Goal: Task Accomplishment & Management: Use online tool/utility

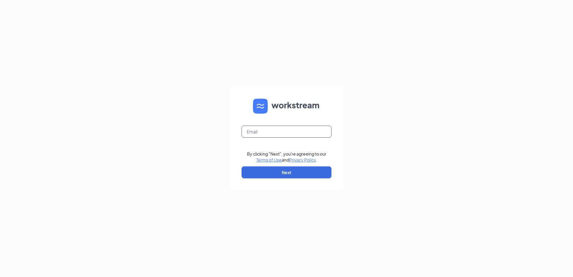
click at [260, 131] on input "text" at bounding box center [287, 132] width 90 height 12
type input "[PERSON_NAME][EMAIL_ADDRESS][PERSON_NAME][DOMAIN_NAME]"
click at [263, 169] on button "Next" at bounding box center [287, 172] width 90 height 12
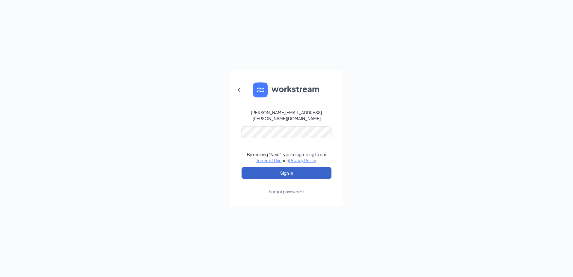
click at [281, 170] on button "Sign In" at bounding box center [287, 173] width 90 height 12
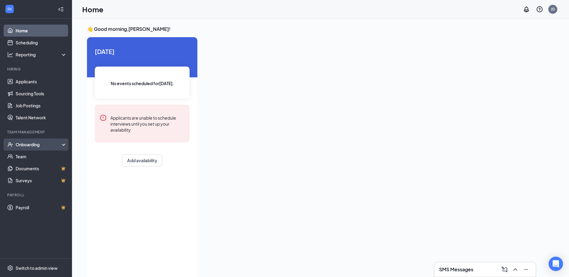
click at [35, 147] on div "Onboarding" at bounding box center [39, 144] width 46 height 6
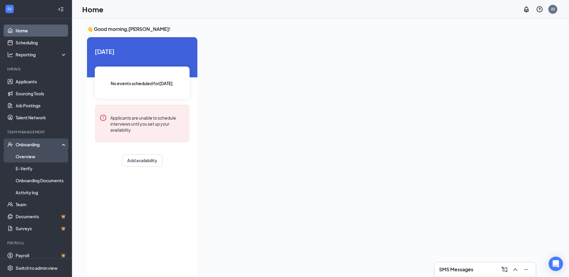
click at [21, 157] on link "Overview" at bounding box center [41, 156] width 51 height 12
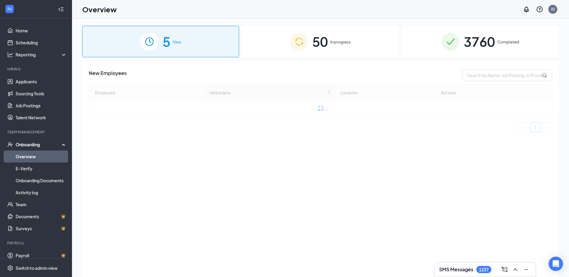
click at [492, 41] on span "3760" at bounding box center [478, 41] width 31 height 21
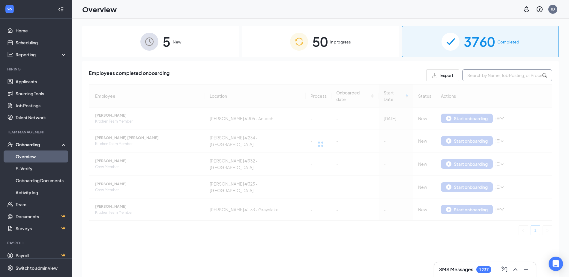
click at [485, 77] on input "text" at bounding box center [507, 75] width 90 height 12
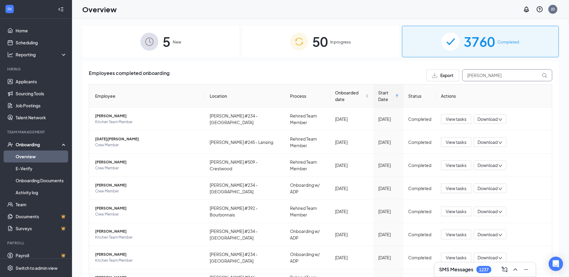
drag, startPoint x: 491, startPoint y: 77, endPoint x: 416, endPoint y: 77, distance: 75.5
click at [416, 77] on div "Employees completed onboarding Export [PERSON_NAME]" at bounding box center [320, 75] width 463 height 12
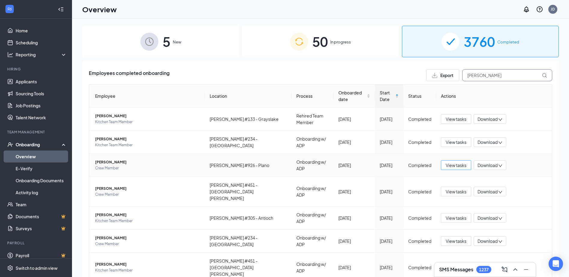
type input "[PERSON_NAME]"
click at [460, 162] on span "View tasks" at bounding box center [455, 165] width 21 height 7
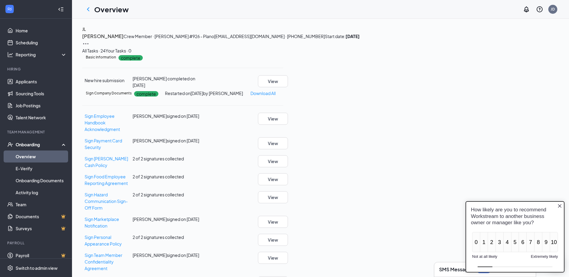
drag, startPoint x: 795, startPoint y: 344, endPoint x: 560, endPoint y: 206, distance: 273.2
click at [560, 206] on icon "Close button" at bounding box center [559, 206] width 5 height 5
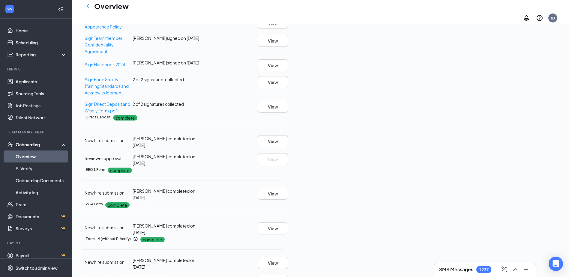
scroll to position [210, 0]
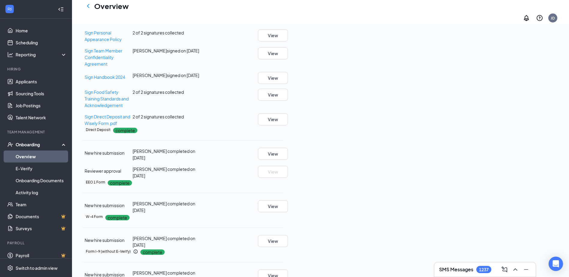
click at [184, 95] on span "2 of 2 signatures collected" at bounding box center [157, 91] width 51 height 5
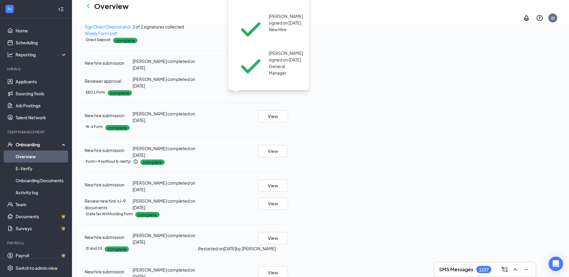
scroll to position [180, 0]
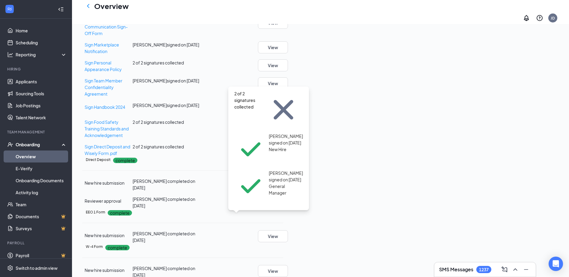
click at [288, 155] on button "View" at bounding box center [273, 149] width 30 height 12
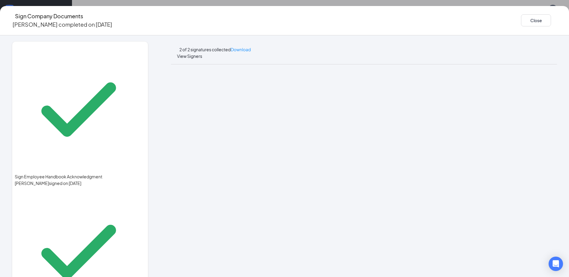
scroll to position [0, 0]
click at [521, 17] on button "Close" at bounding box center [536, 20] width 30 height 12
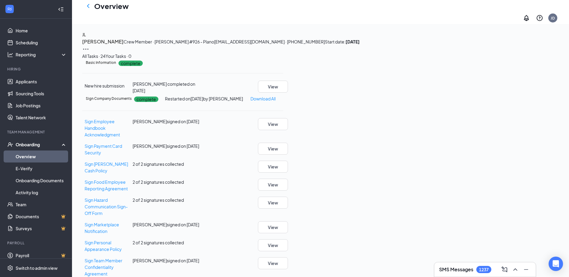
scroll to position [207, 0]
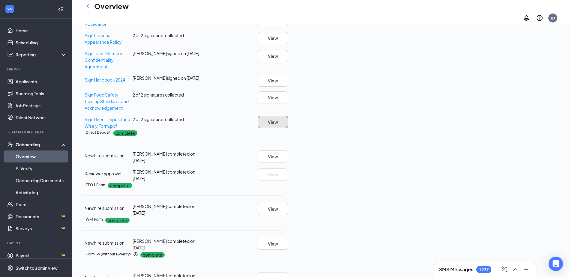
click at [288, 128] on button "View" at bounding box center [273, 122] width 30 height 12
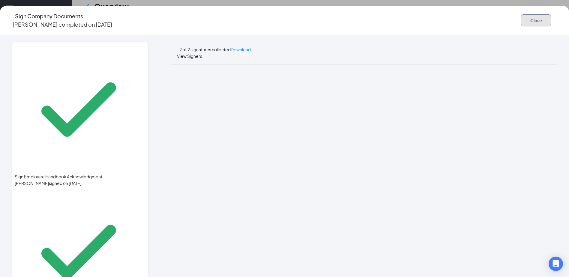
click at [521, 15] on button "Close" at bounding box center [536, 20] width 30 height 12
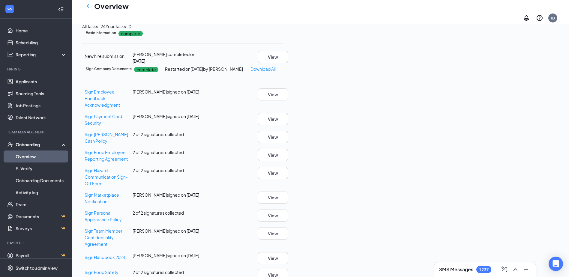
scroll to position [0, 0]
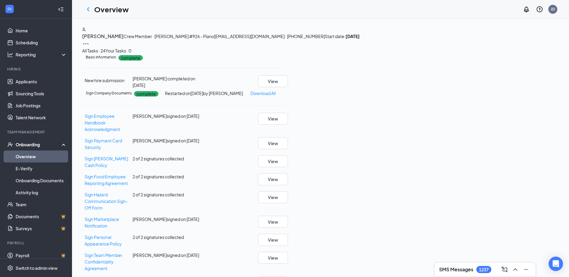
click at [88, 11] on icon "ChevronLeft" at bounding box center [88, 9] width 7 height 7
